Goal: Transaction & Acquisition: Download file/media

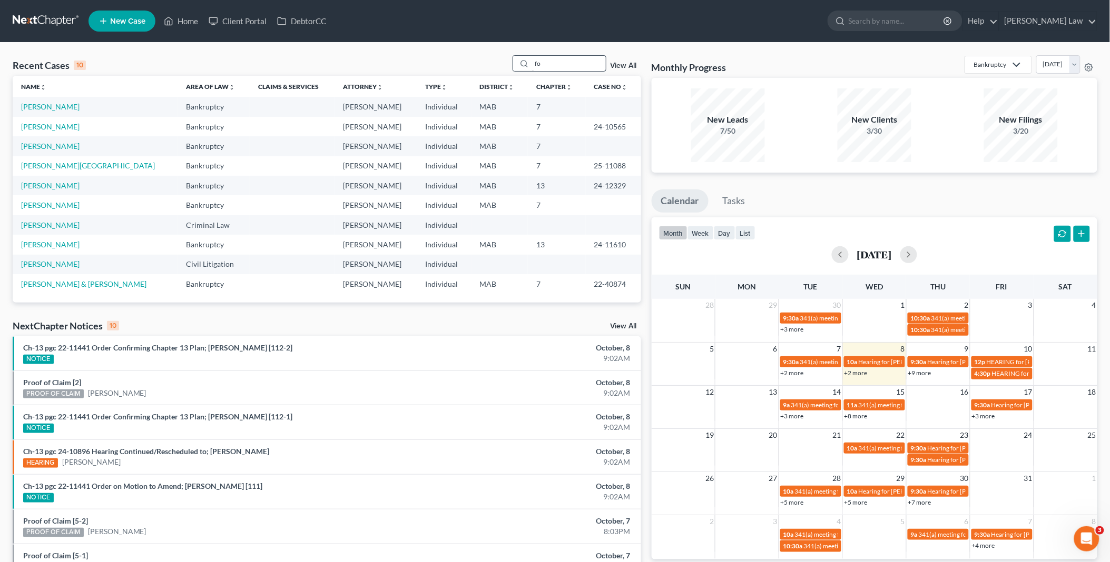
type input "f"
type input "brig"
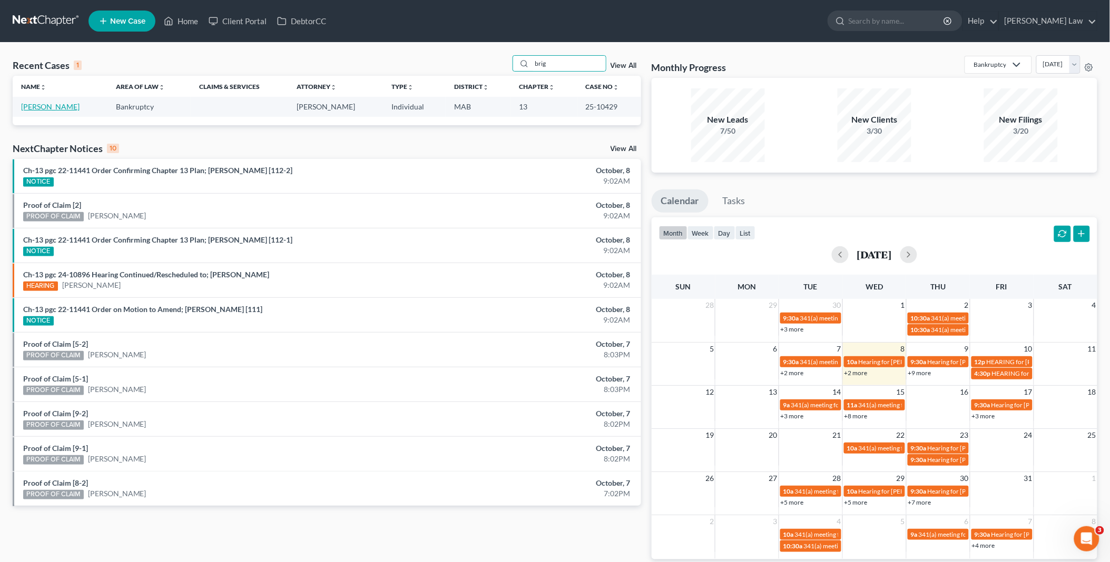
click at [52, 107] on link "[PERSON_NAME]" at bounding box center [50, 106] width 58 height 9
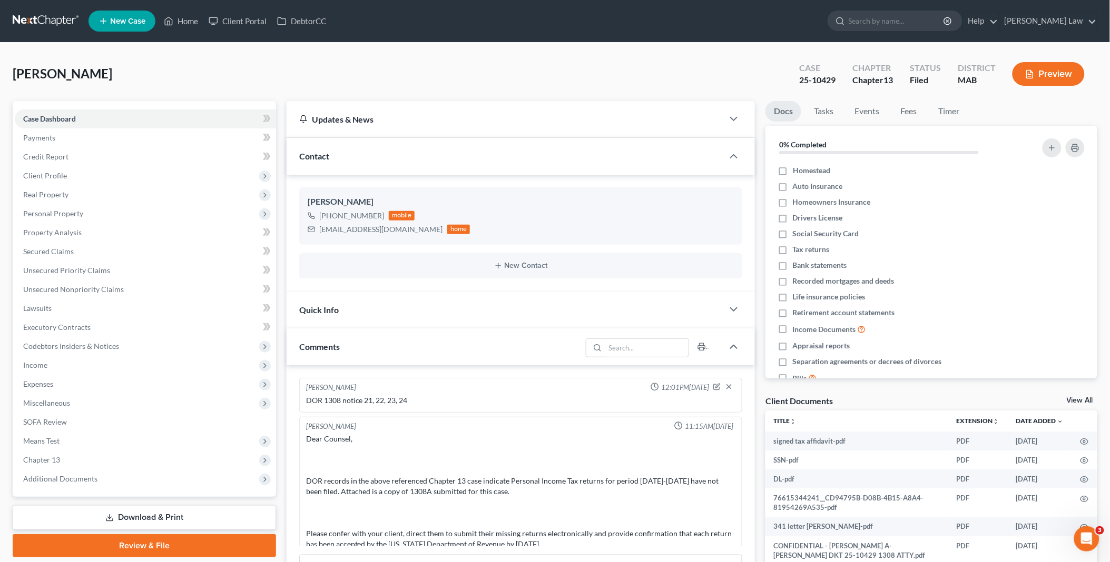
scroll to position [544, 0]
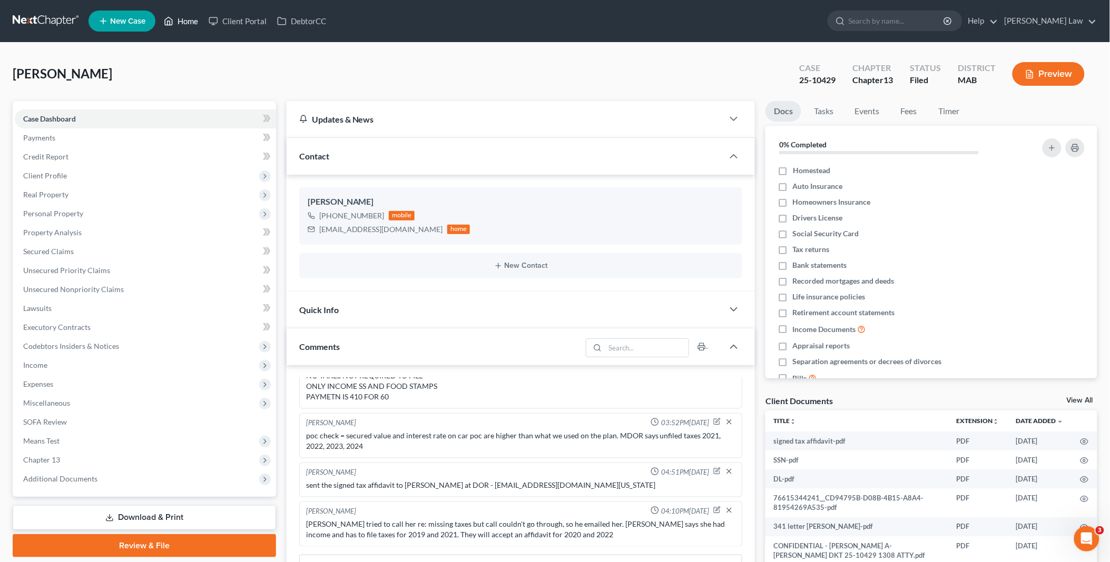
click at [182, 17] on link "Home" at bounding box center [181, 21] width 45 height 19
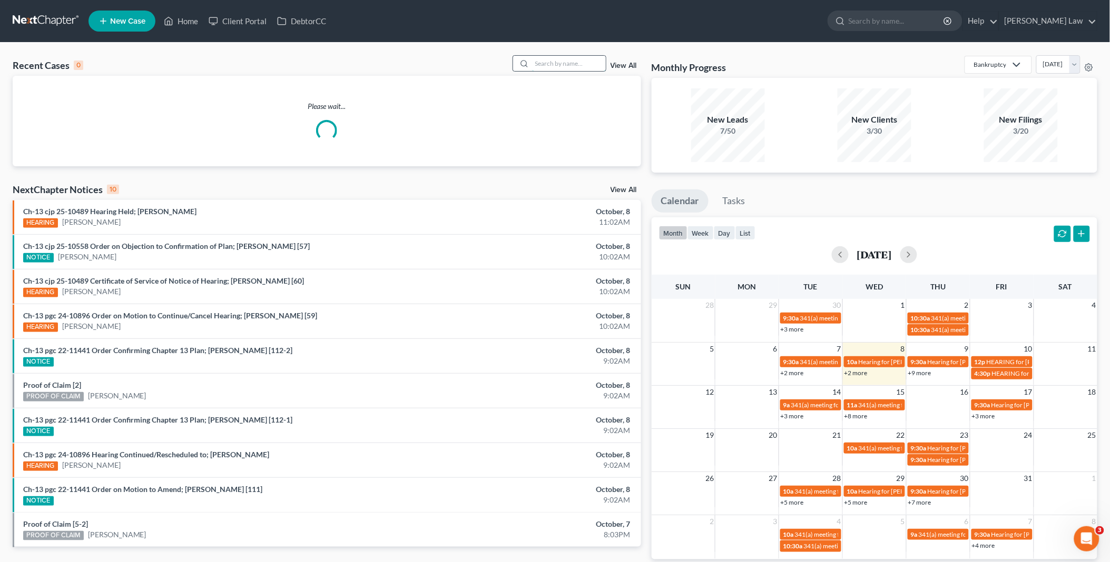
click at [536, 66] on input "search" at bounding box center [569, 63] width 74 height 15
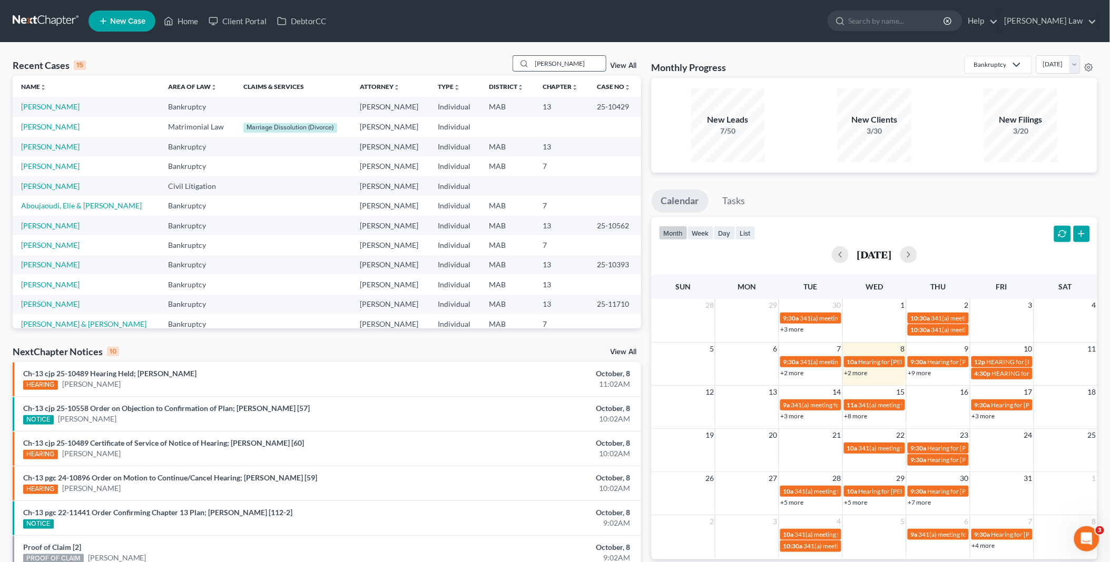
type input "[PERSON_NAME]"
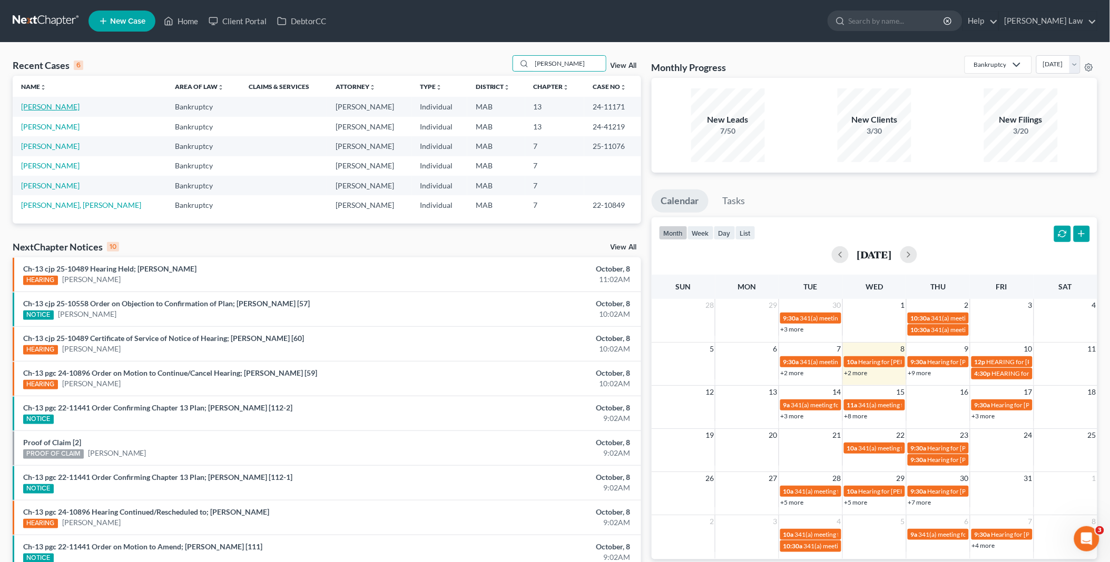
click at [50, 107] on link "[PERSON_NAME]" at bounding box center [50, 106] width 58 height 9
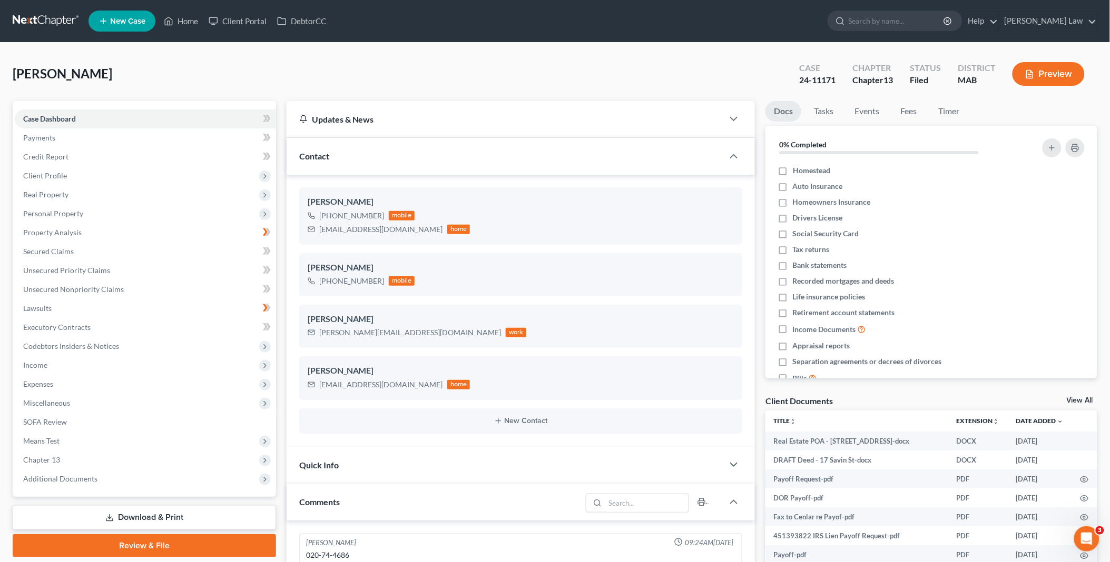
scroll to position [1978, 0]
click at [1067, 398] on link "View All" at bounding box center [1079, 400] width 26 height 7
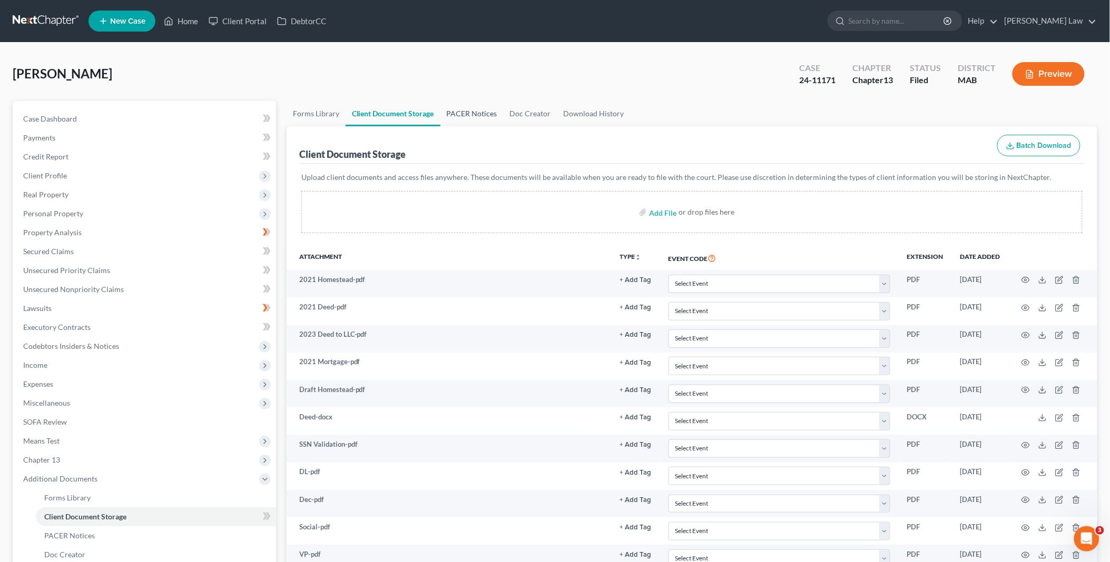
click at [477, 109] on link "PACER Notices" at bounding box center [471, 113] width 63 height 25
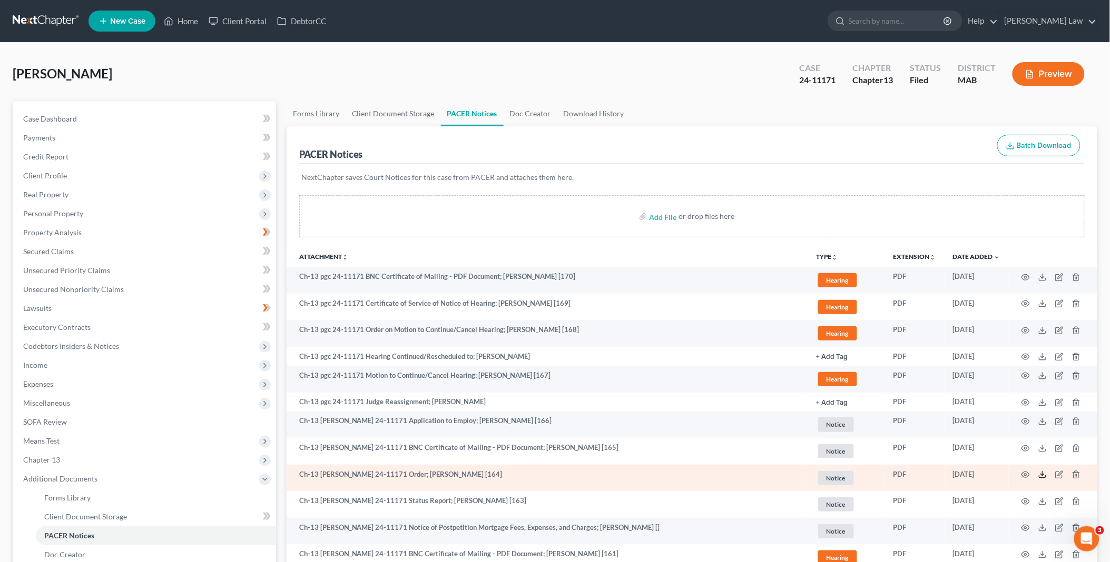
click at [1043, 477] on icon at bounding box center [1042, 475] width 8 height 8
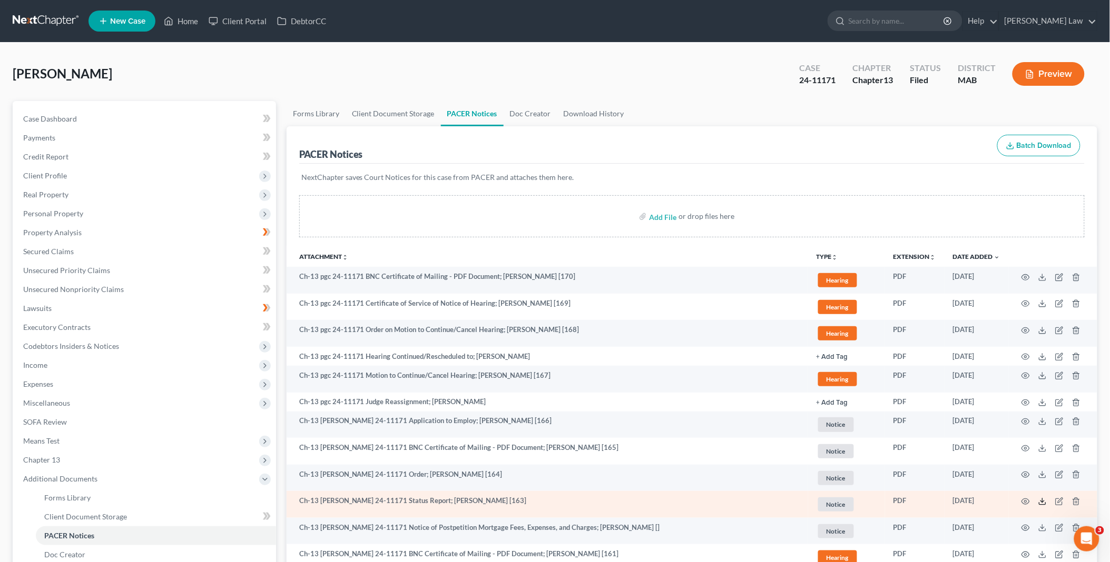
click at [1043, 501] on icon at bounding box center [1042, 502] width 8 height 8
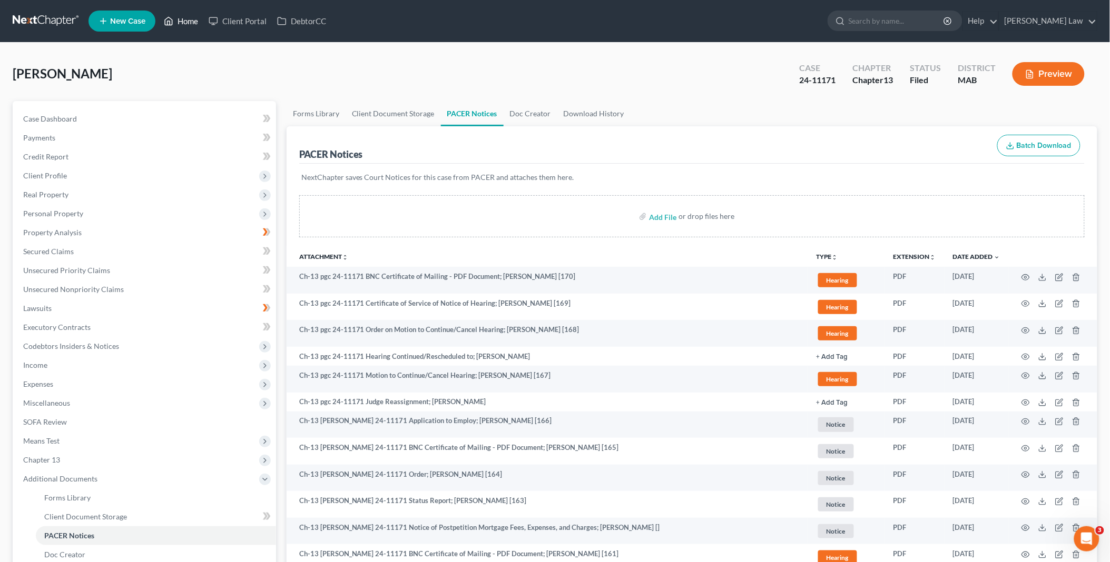
drag, startPoint x: 188, startPoint y: 20, endPoint x: 755, endPoint y: 58, distance: 567.9
click at [188, 20] on link "Home" at bounding box center [181, 21] width 45 height 19
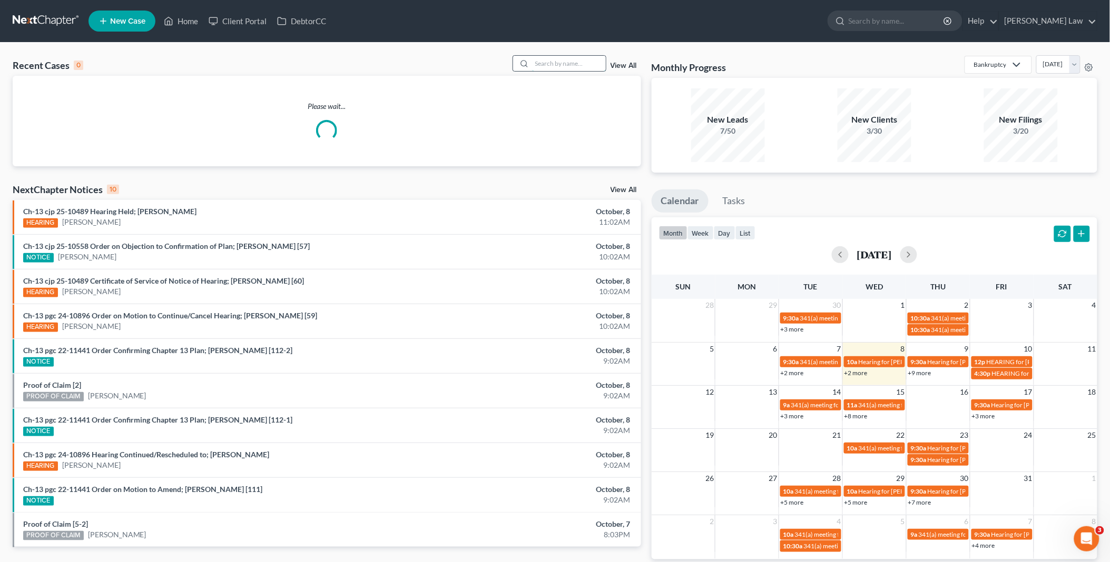
click at [545, 62] on input "search" at bounding box center [569, 63] width 74 height 15
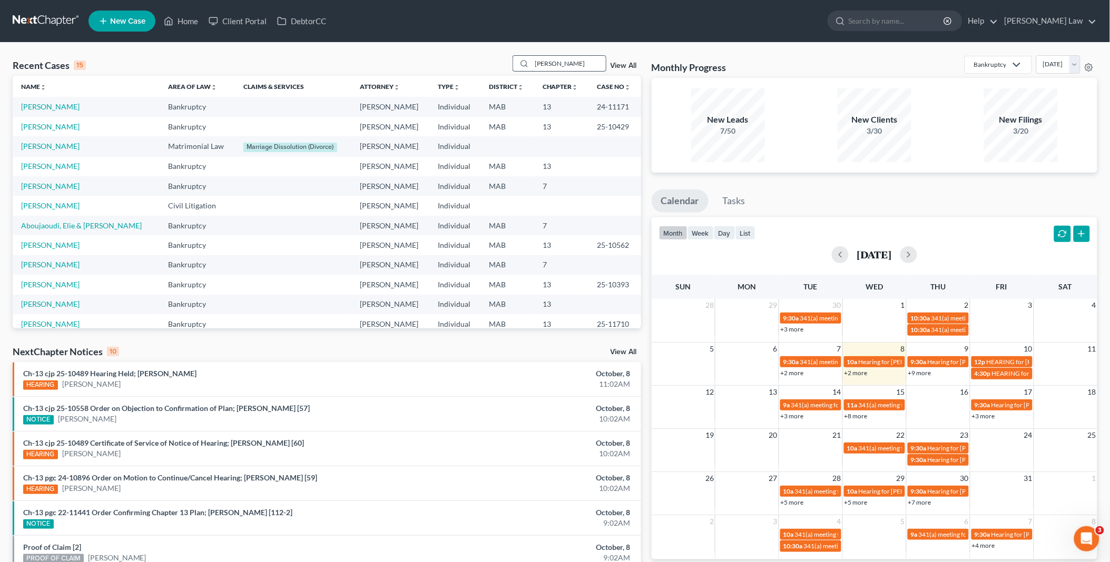
type input "[PERSON_NAME]"
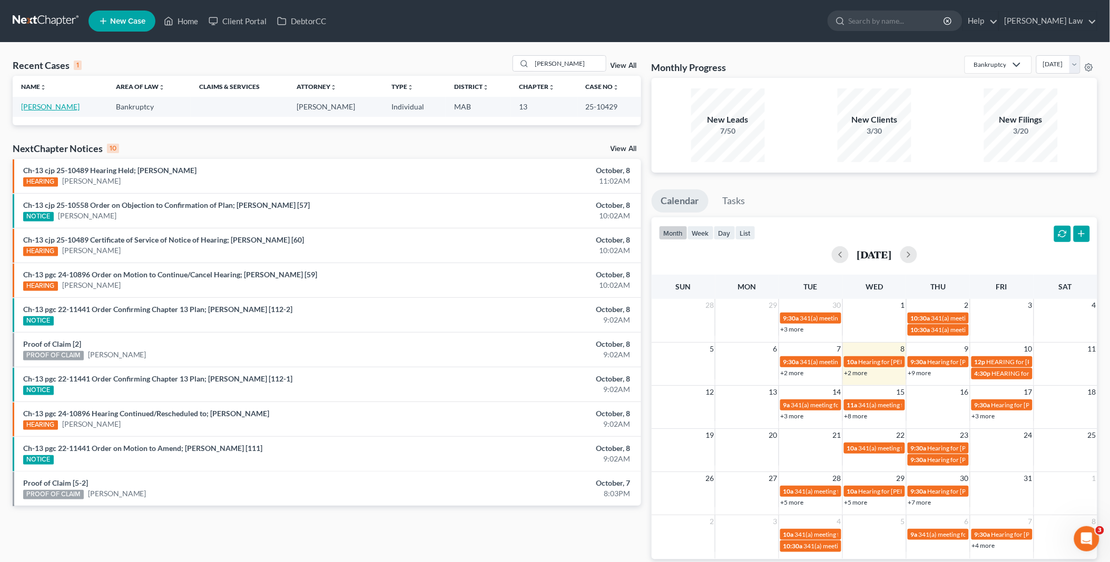
click at [61, 106] on link "[PERSON_NAME]" at bounding box center [50, 106] width 58 height 9
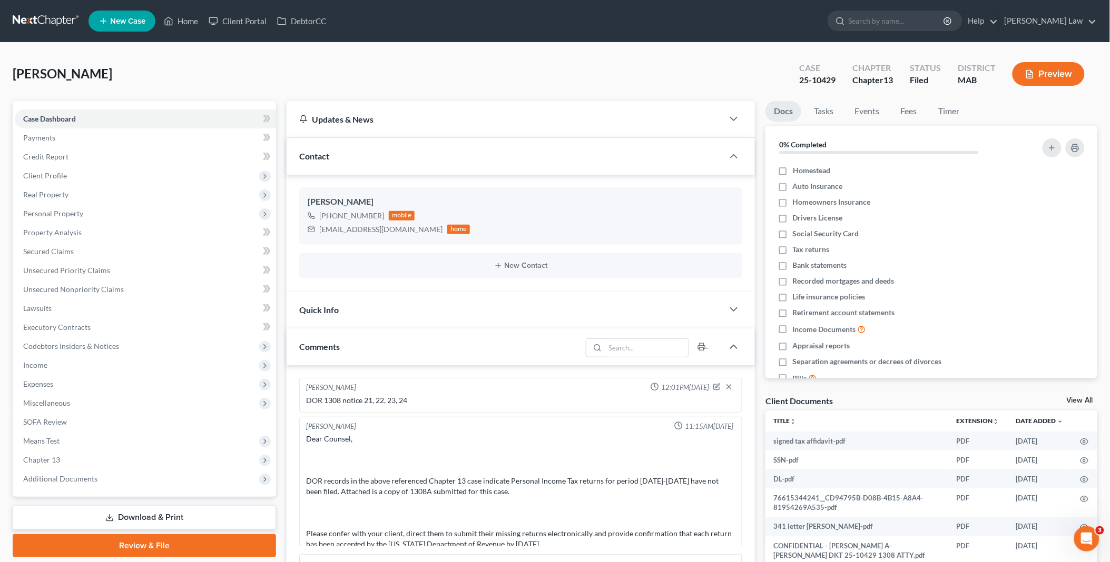
scroll to position [544, 0]
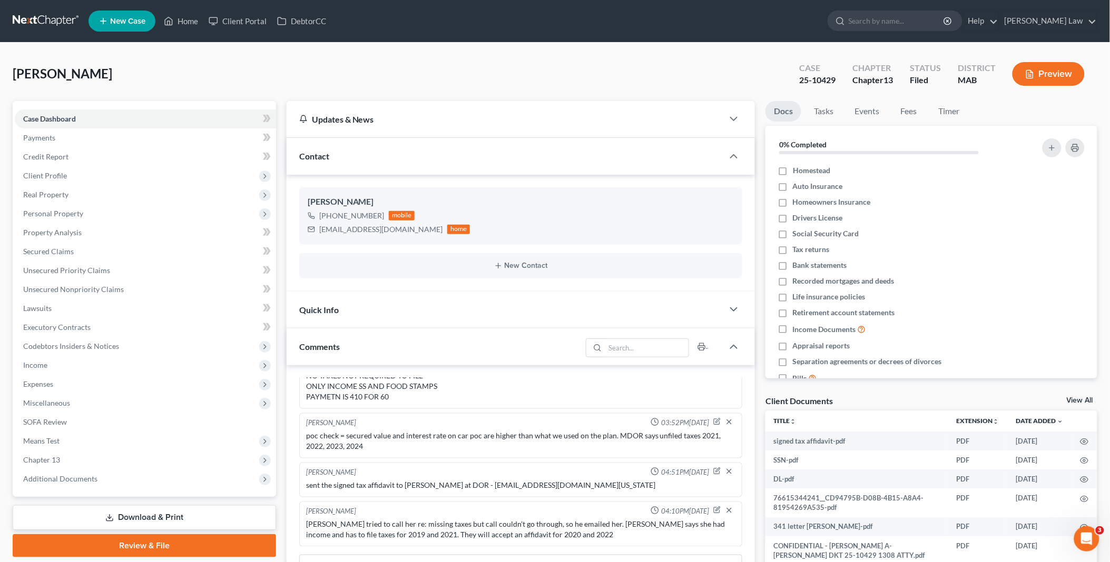
click at [1075, 399] on link "View All" at bounding box center [1079, 400] width 26 height 7
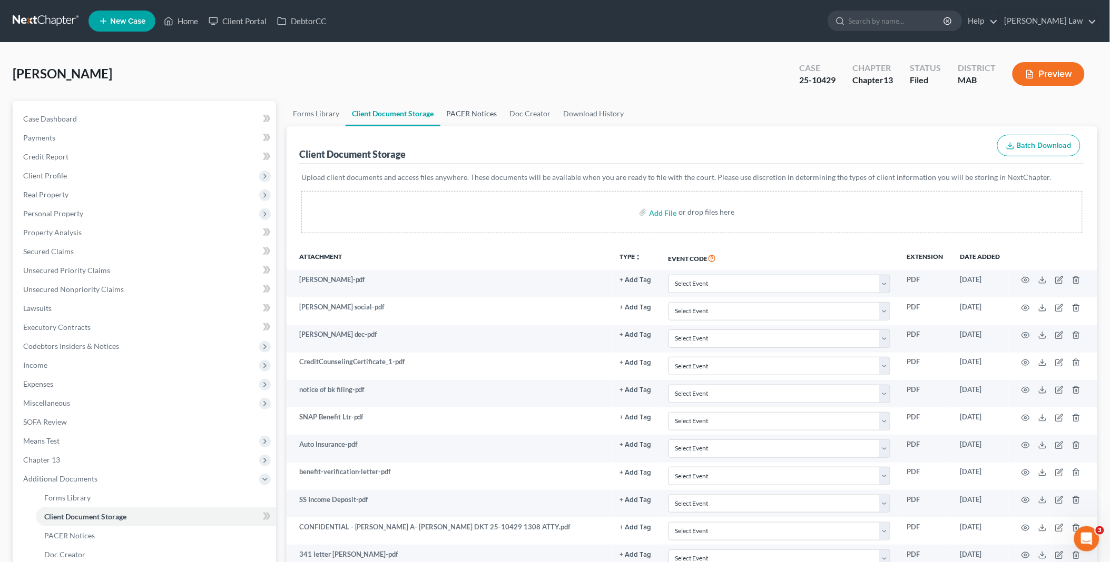
click at [471, 111] on link "PACER Notices" at bounding box center [471, 113] width 63 height 25
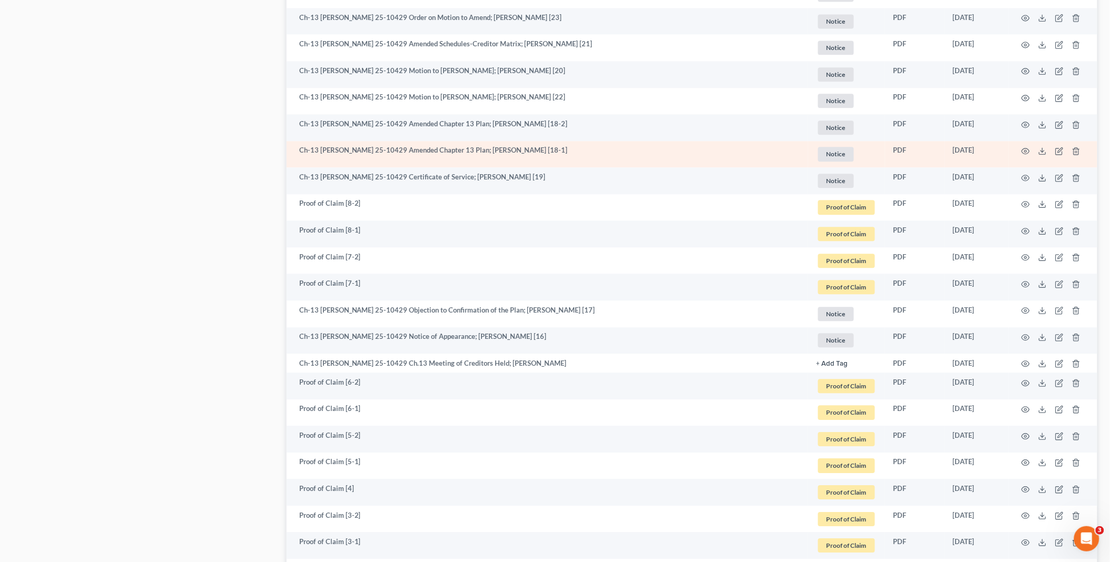
scroll to position [877, 0]
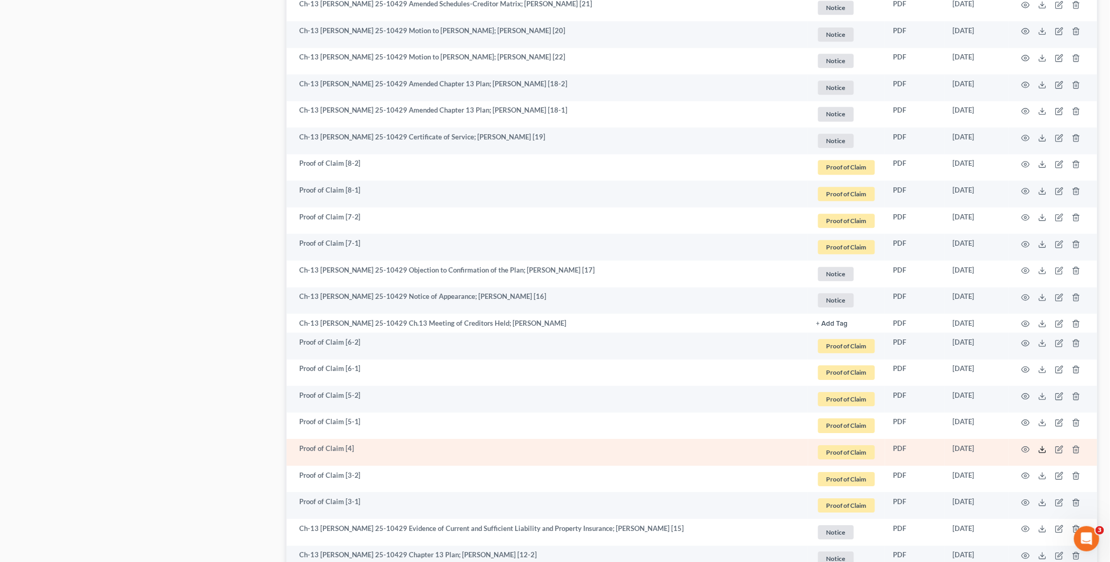
click at [1043, 451] on icon at bounding box center [1042, 450] width 8 height 8
